Goal: Find contact information: Find contact information

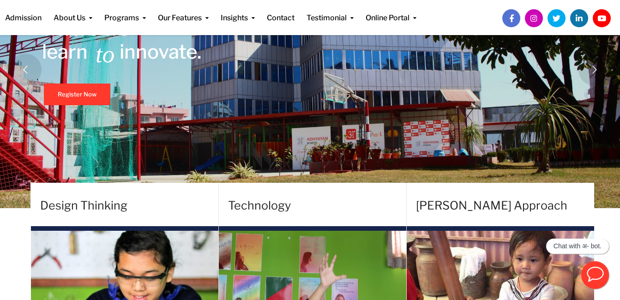
scroll to position [67, 0]
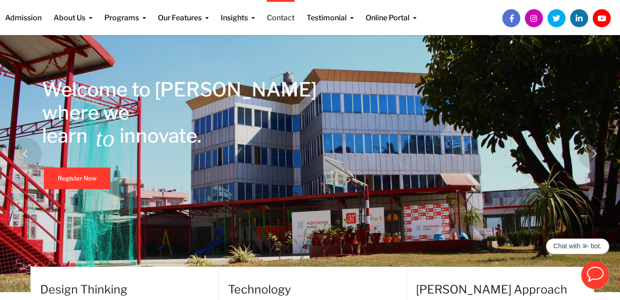
click at [286, 19] on link "Contact" at bounding box center [281, 12] width 28 height 24
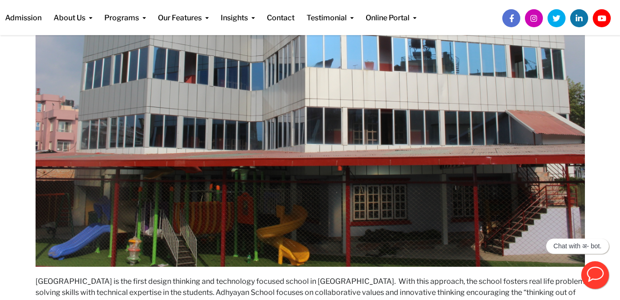
scroll to position [288, 0]
